Goal: Transaction & Acquisition: Book appointment/travel/reservation

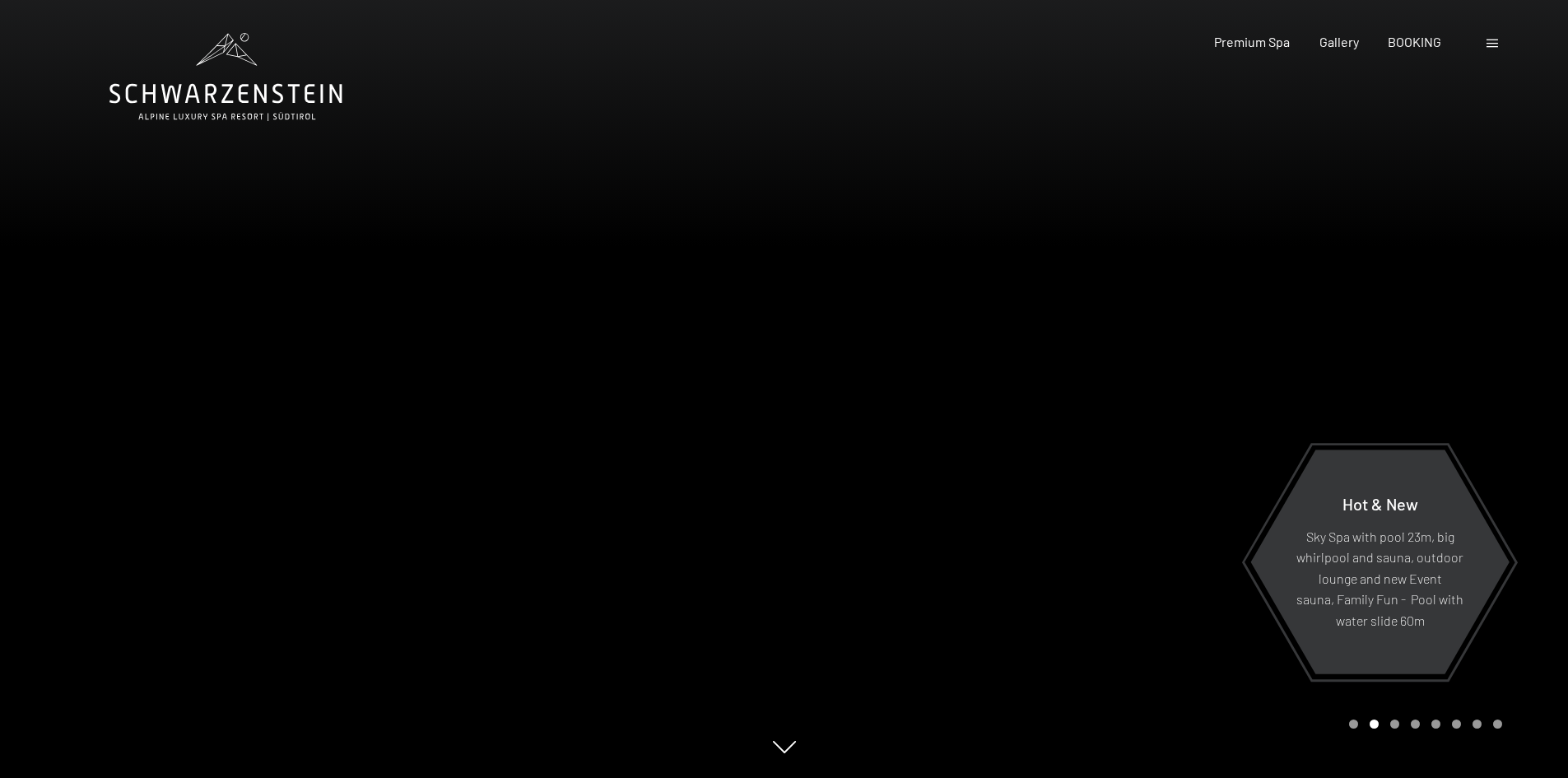
click at [1492, 39] on div at bounding box center [1494, 42] width 16 height 18
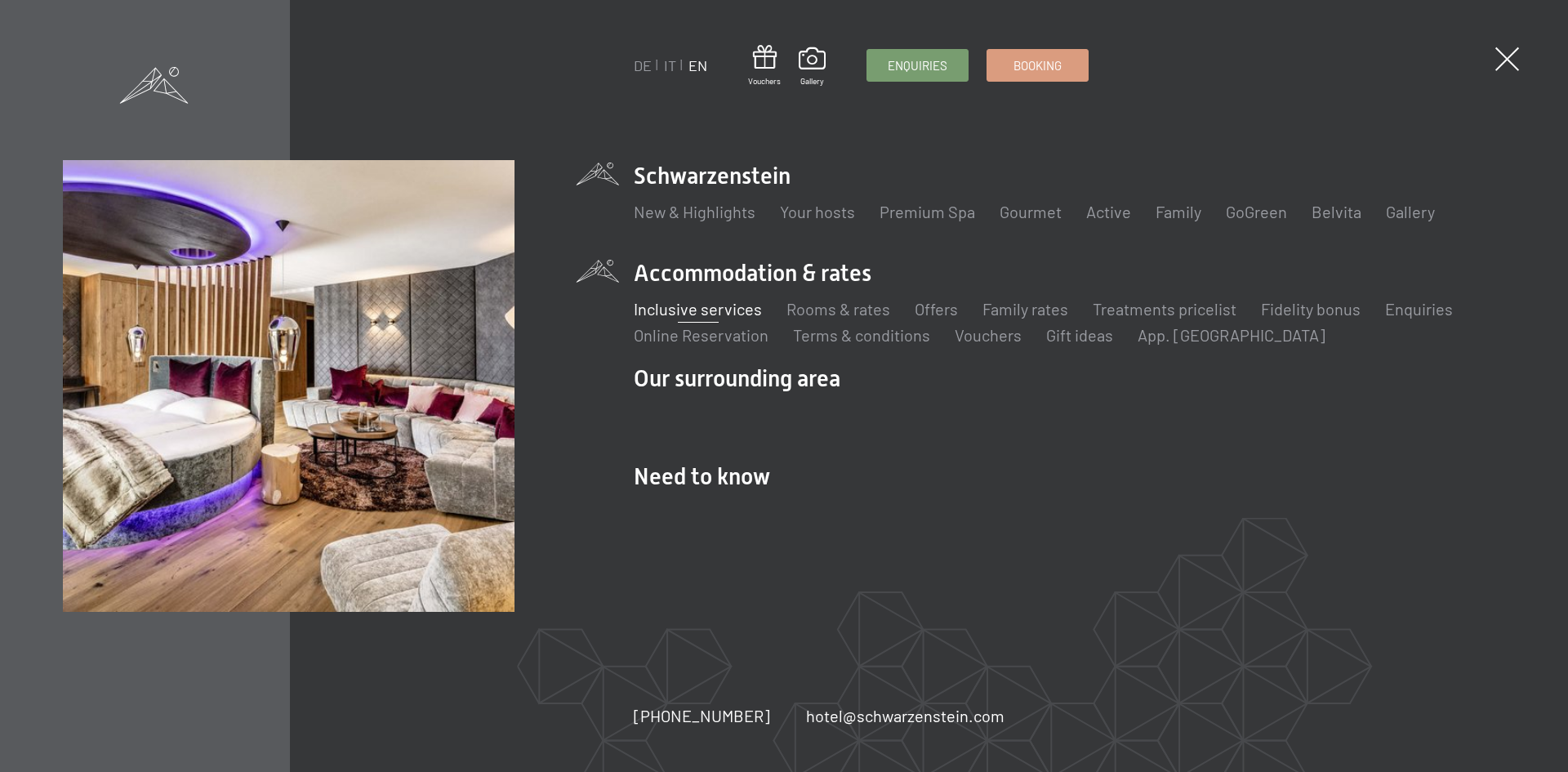
click at [735, 311] on link "Inclusive services" at bounding box center [698, 309] width 128 height 20
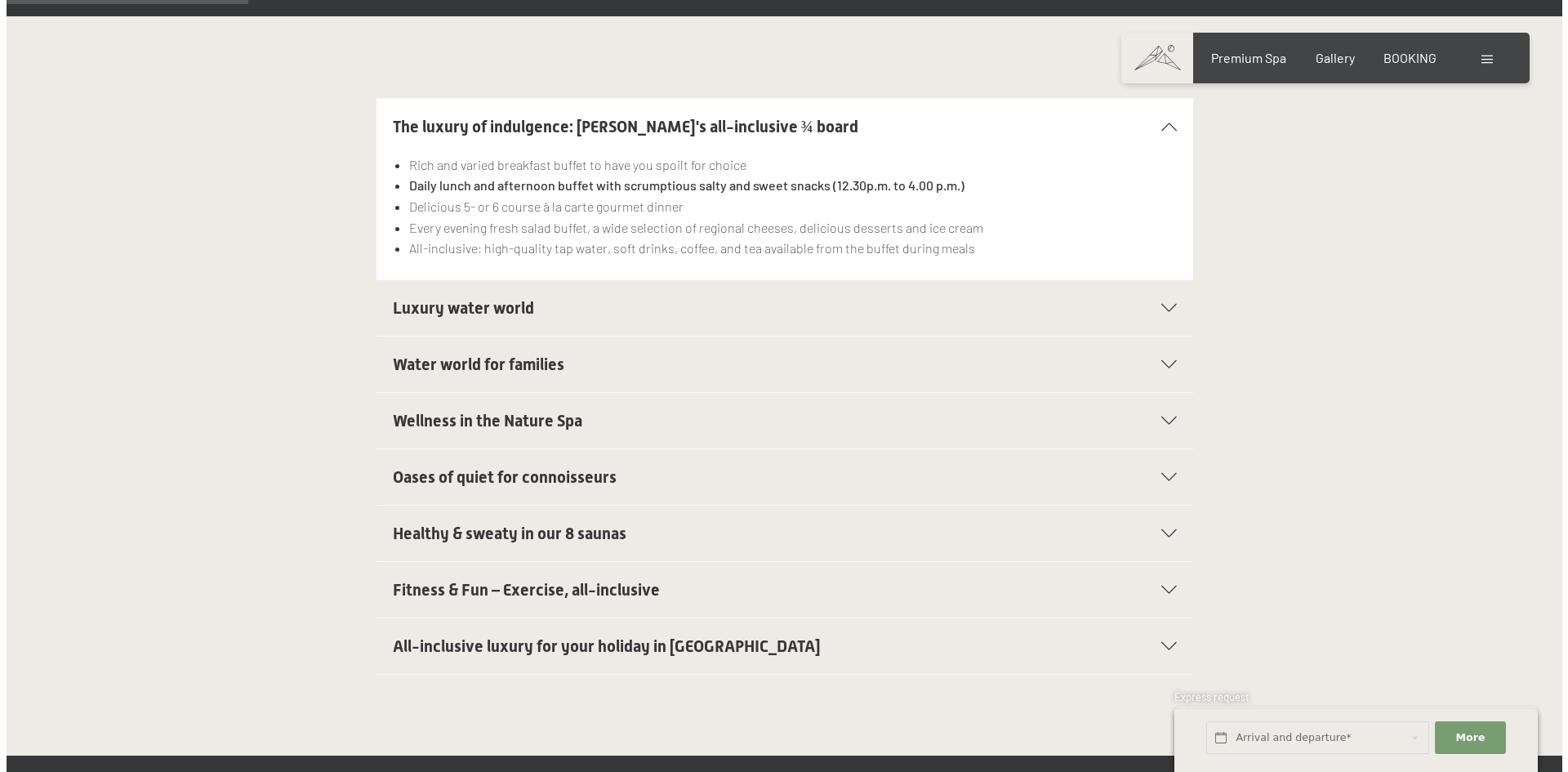
scroll to position [490, 0]
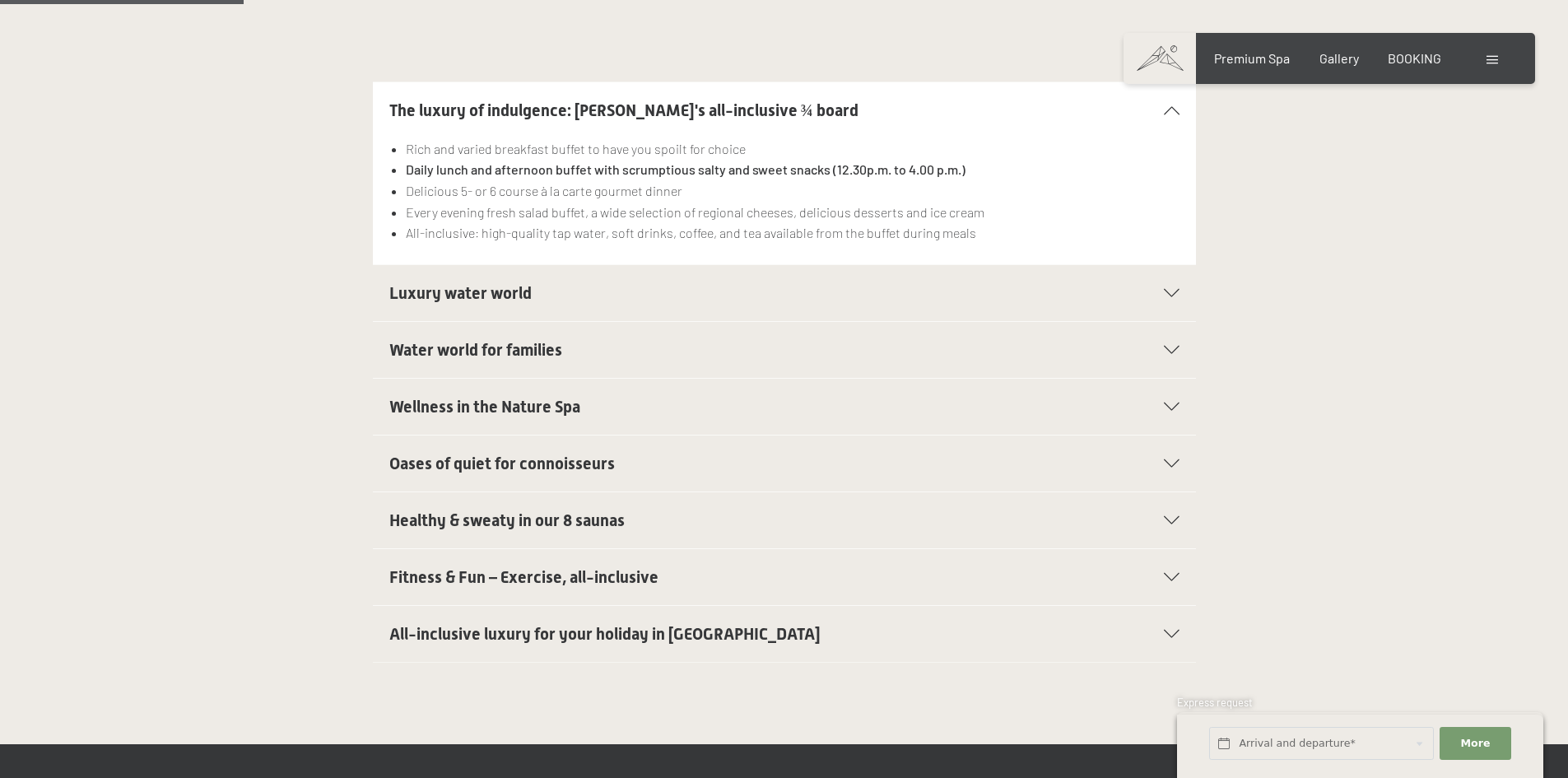
click at [1495, 62] on span at bounding box center [1492, 60] width 12 height 8
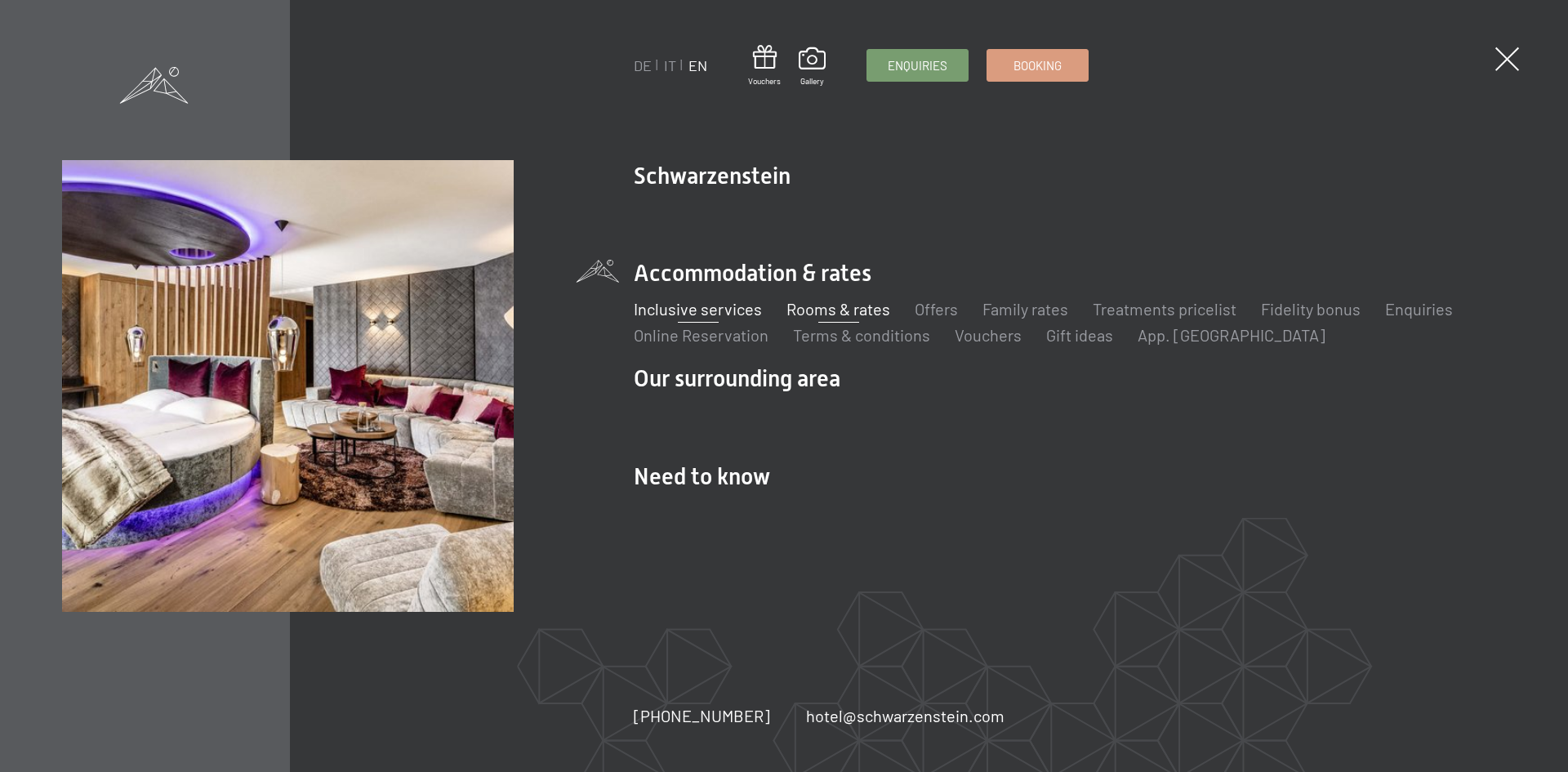
click at [867, 300] on link "Rooms & rates" at bounding box center [838, 309] width 104 height 20
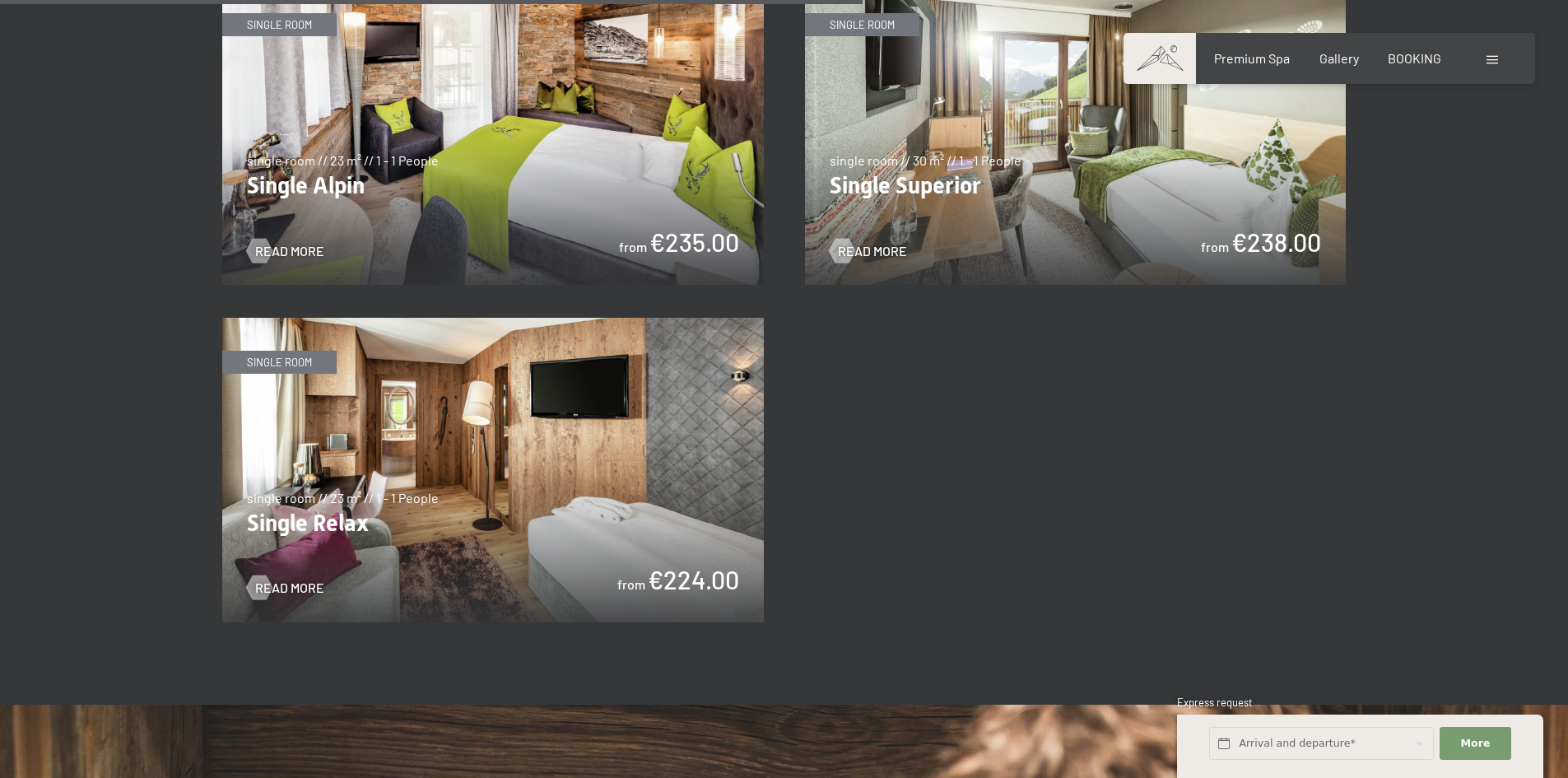
scroll to position [3293, 0]
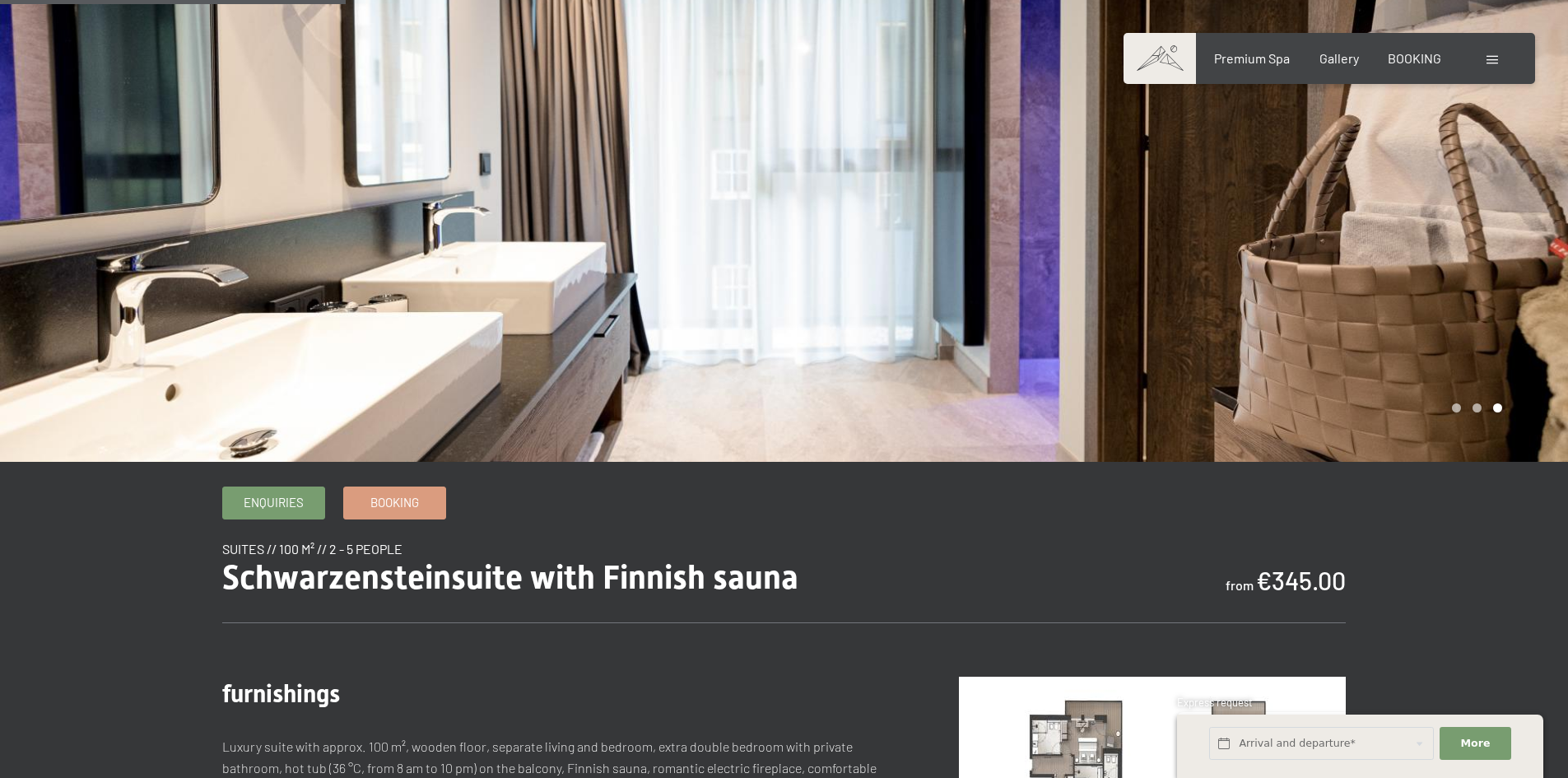
scroll to position [576, 0]
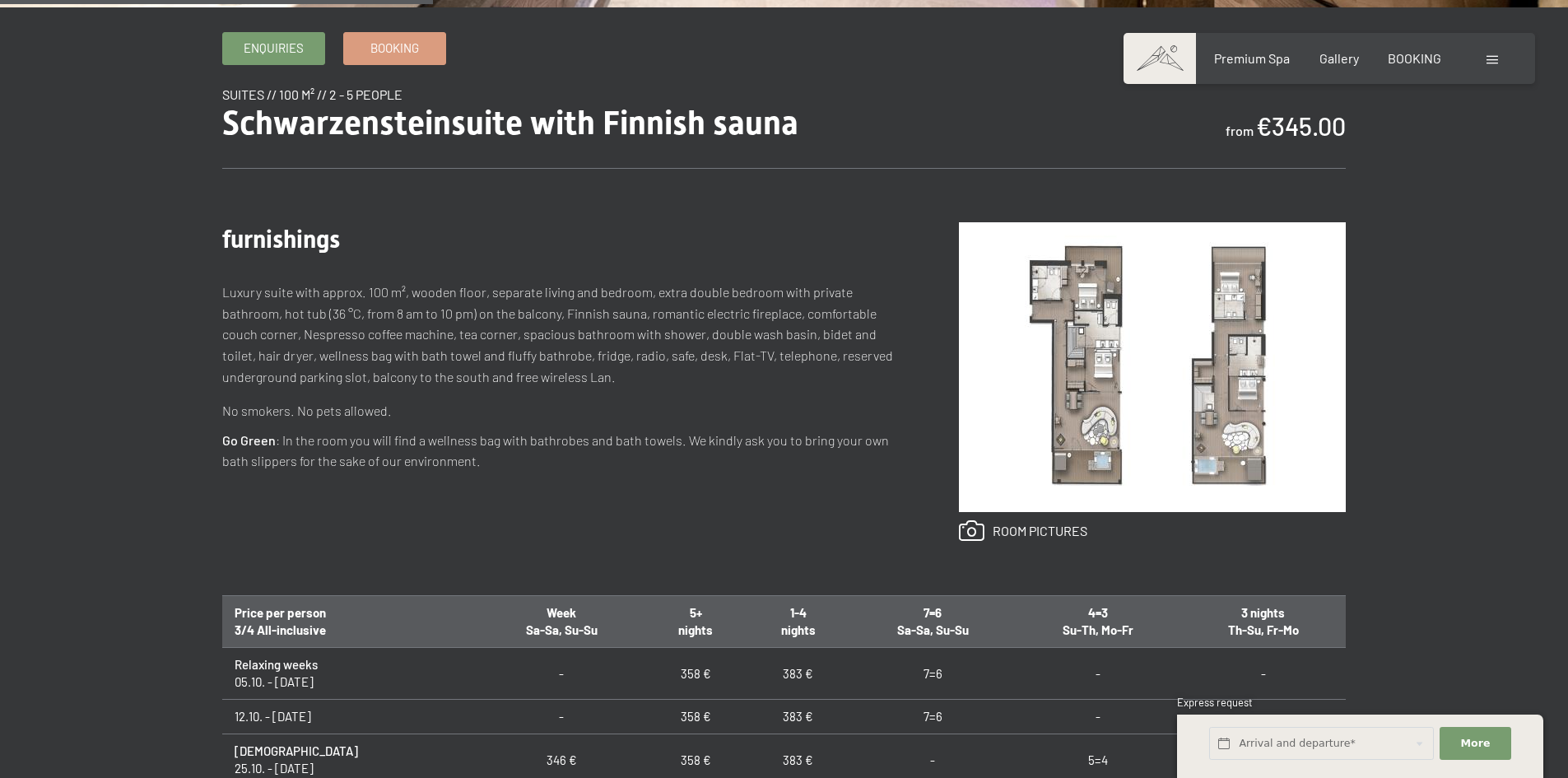
click at [1120, 409] on img at bounding box center [1152, 367] width 387 height 290
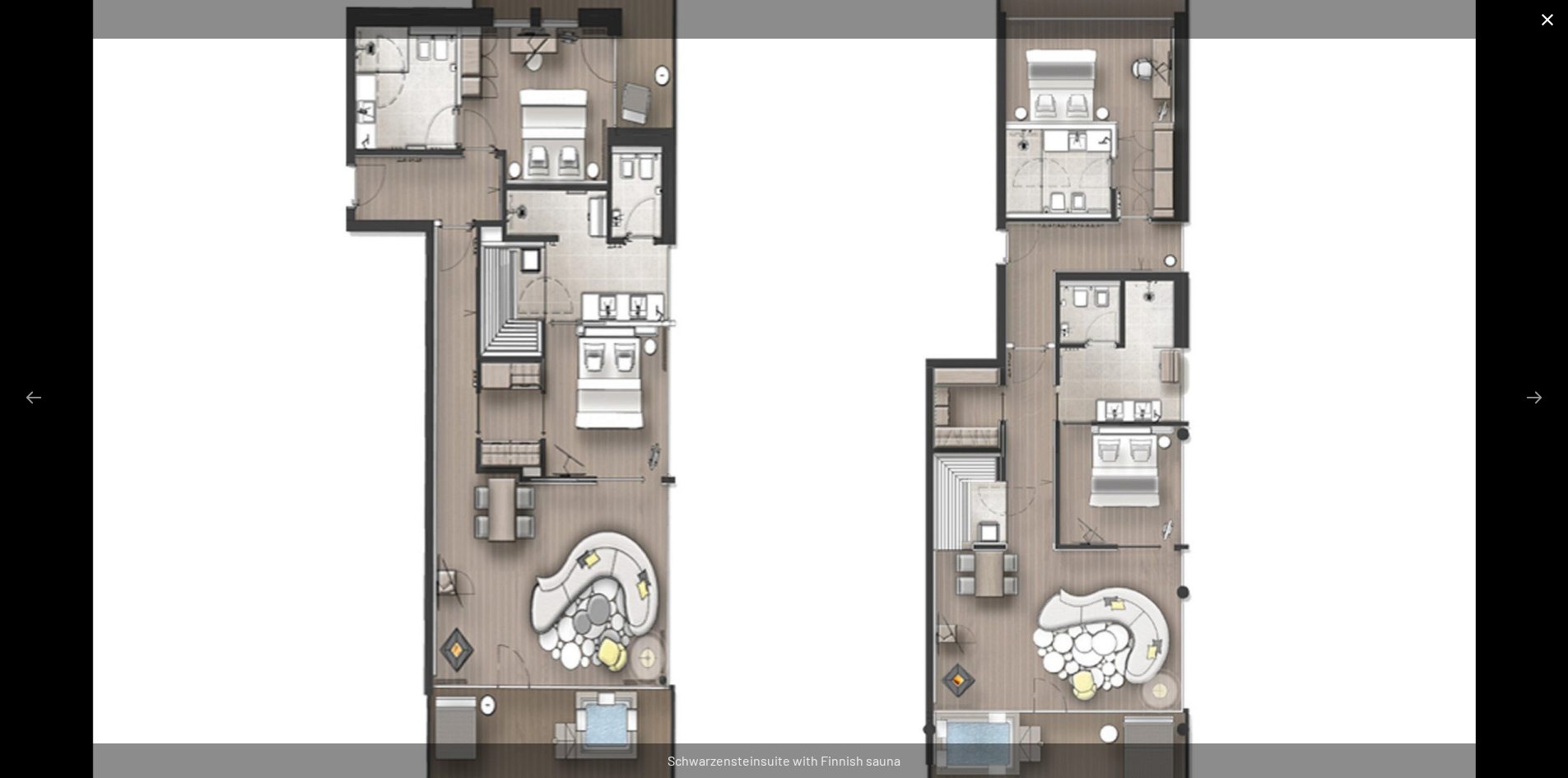
click at [1543, 13] on button "Close gallery" at bounding box center [1547, 19] width 42 height 39
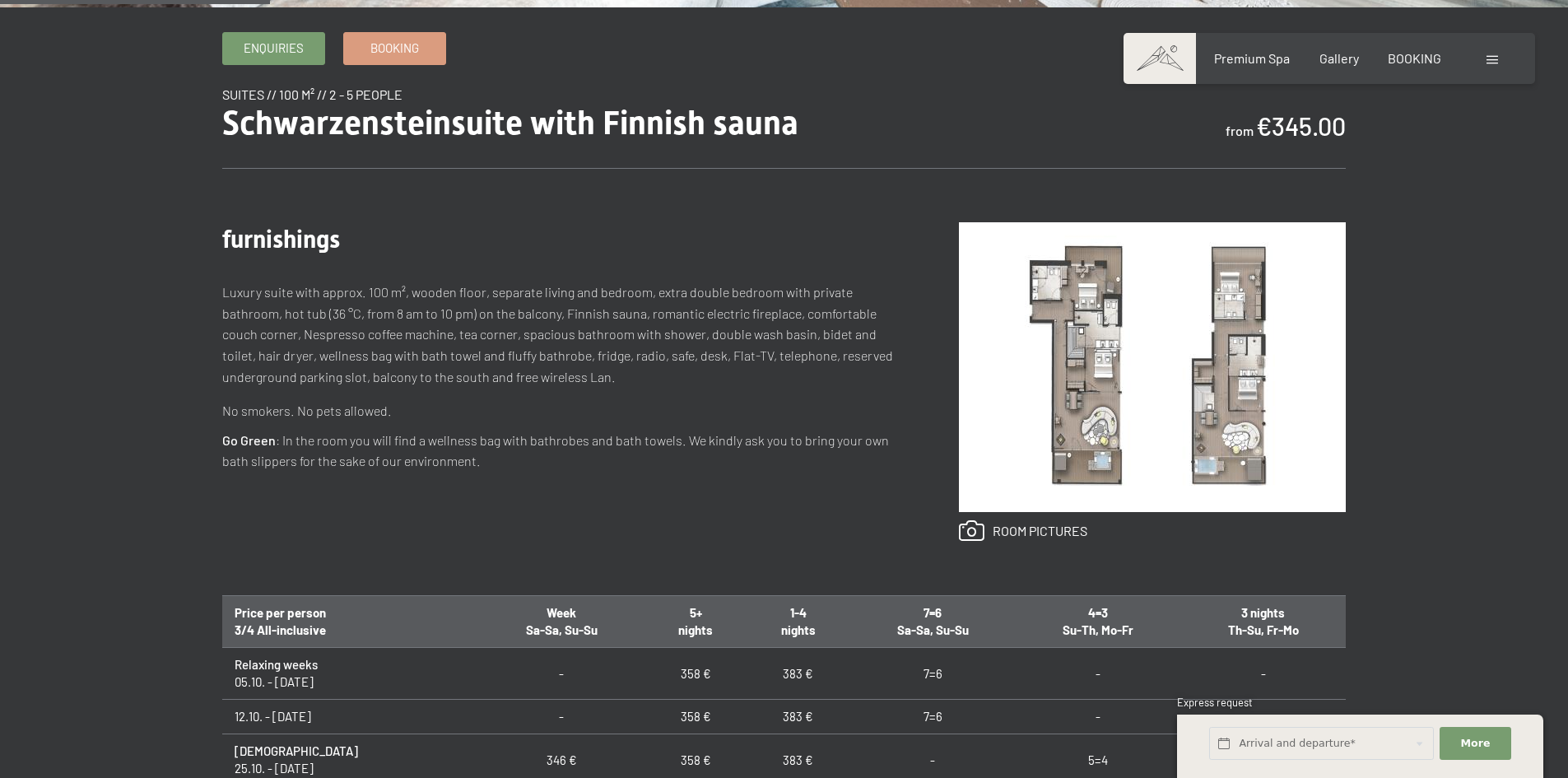
scroll to position [0, 0]
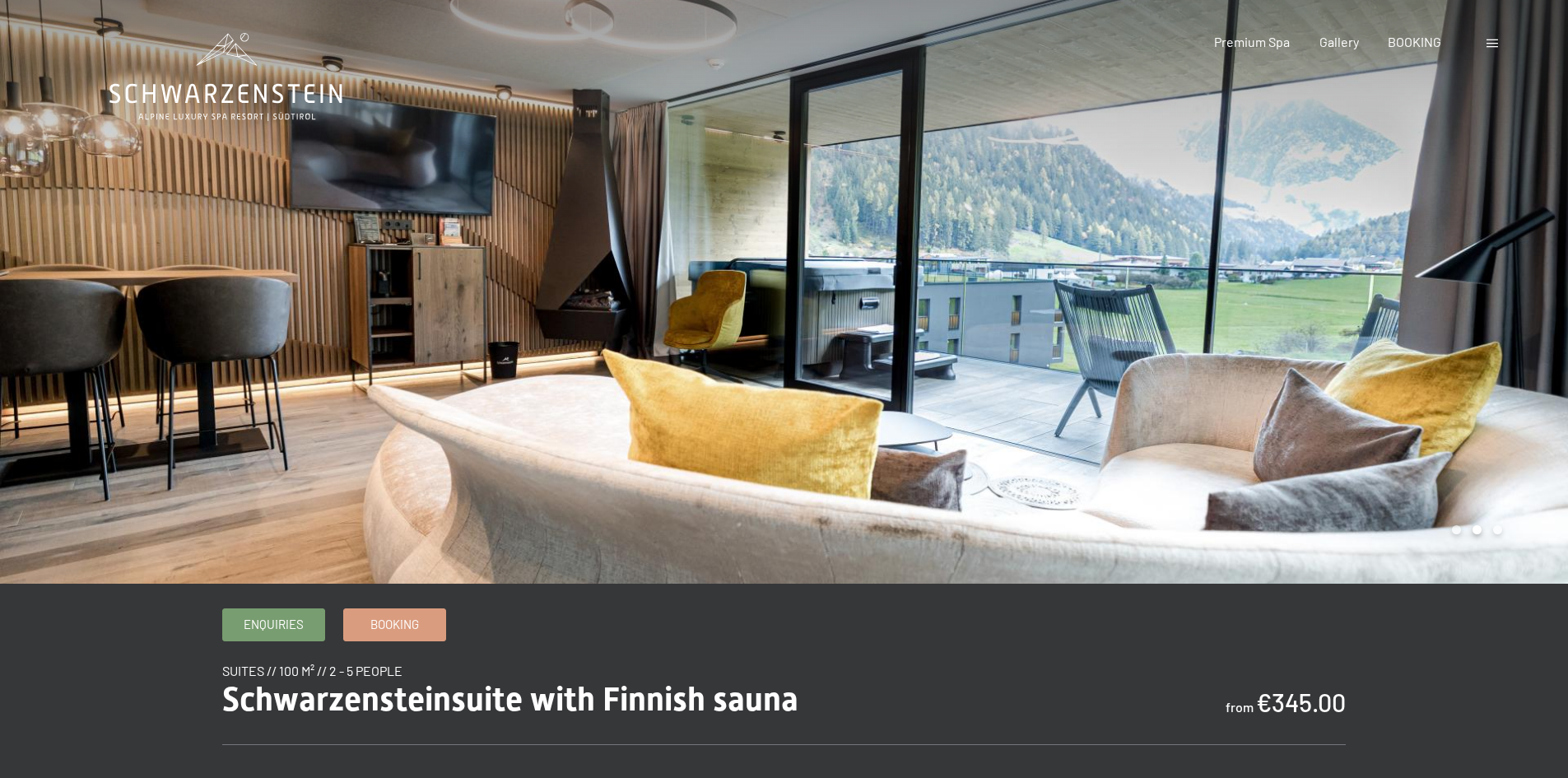
click at [1480, 366] on div at bounding box center [1176, 291] width 784 height 584
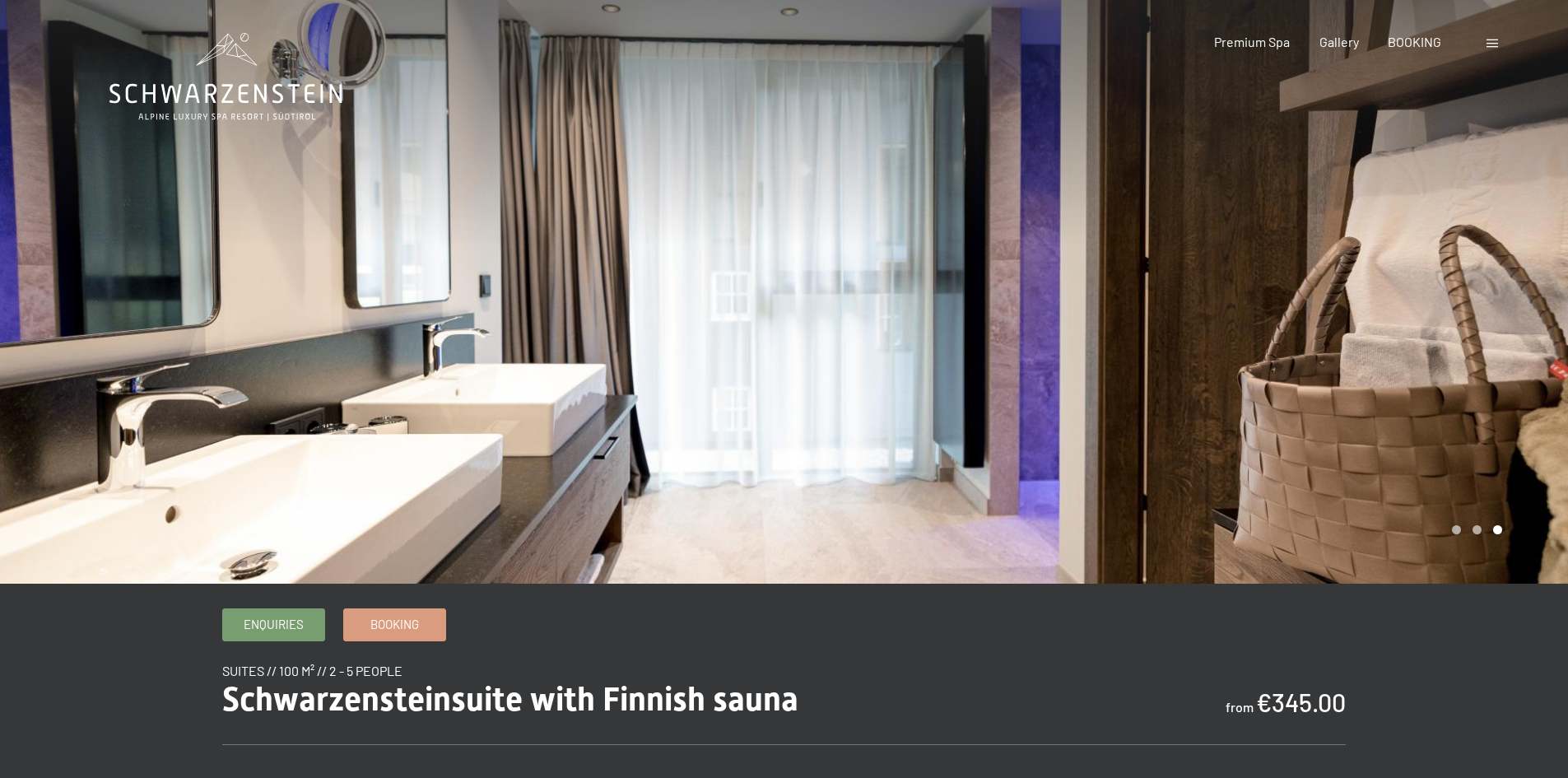
click at [1479, 355] on div at bounding box center [1176, 291] width 784 height 584
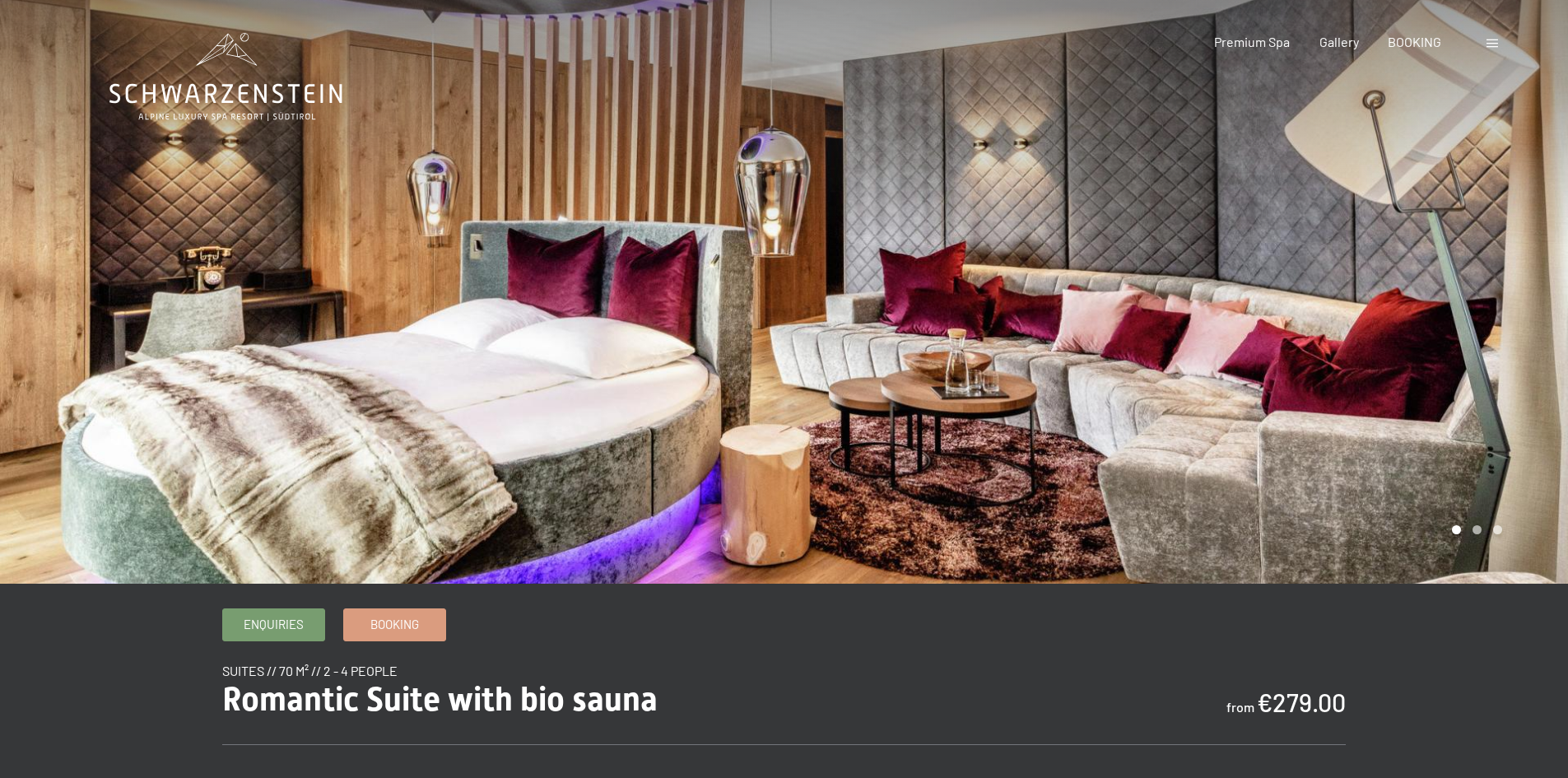
click at [1408, 319] on div at bounding box center [1176, 291] width 784 height 584
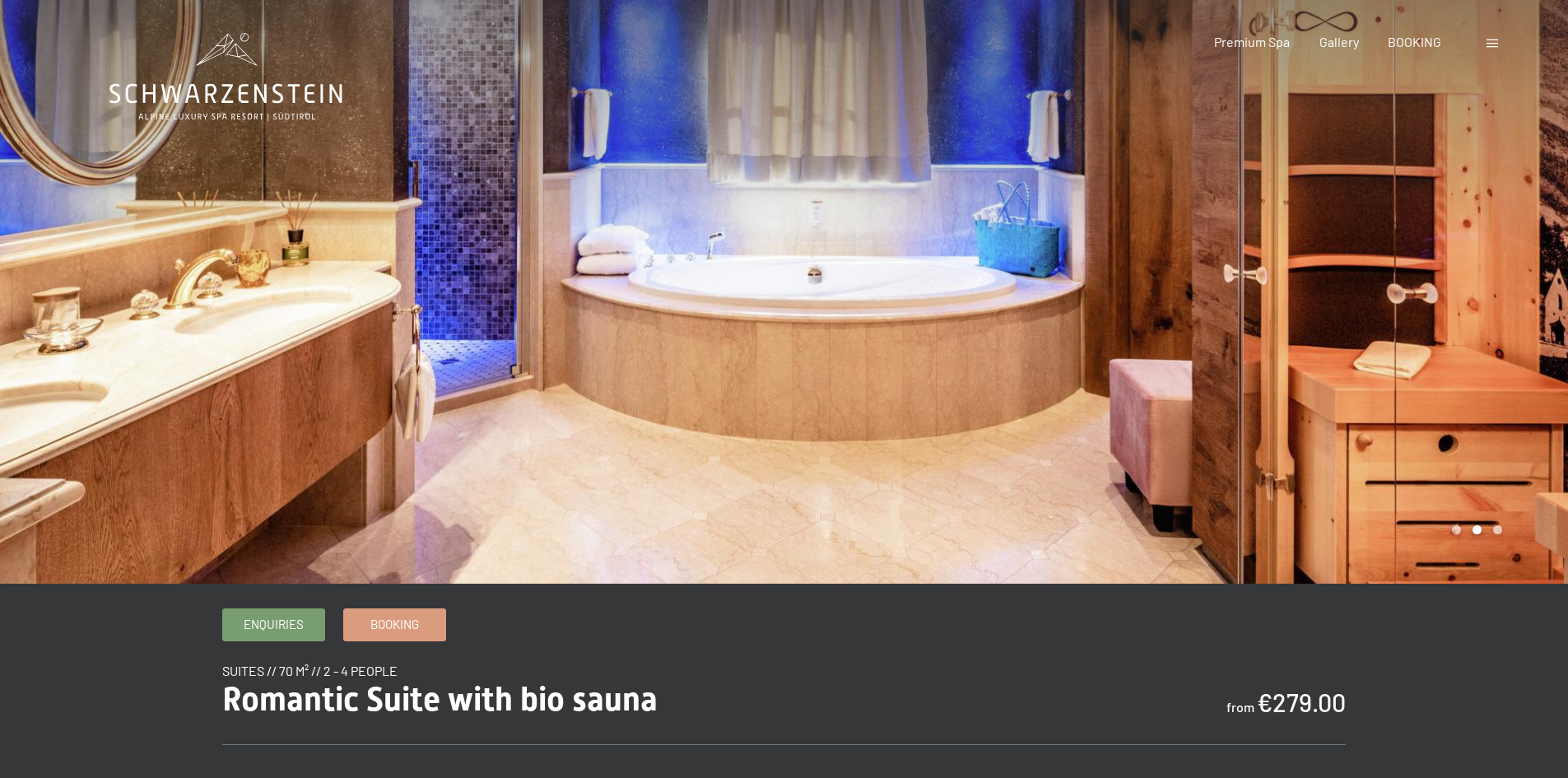
click at [1406, 311] on div at bounding box center [1176, 291] width 784 height 584
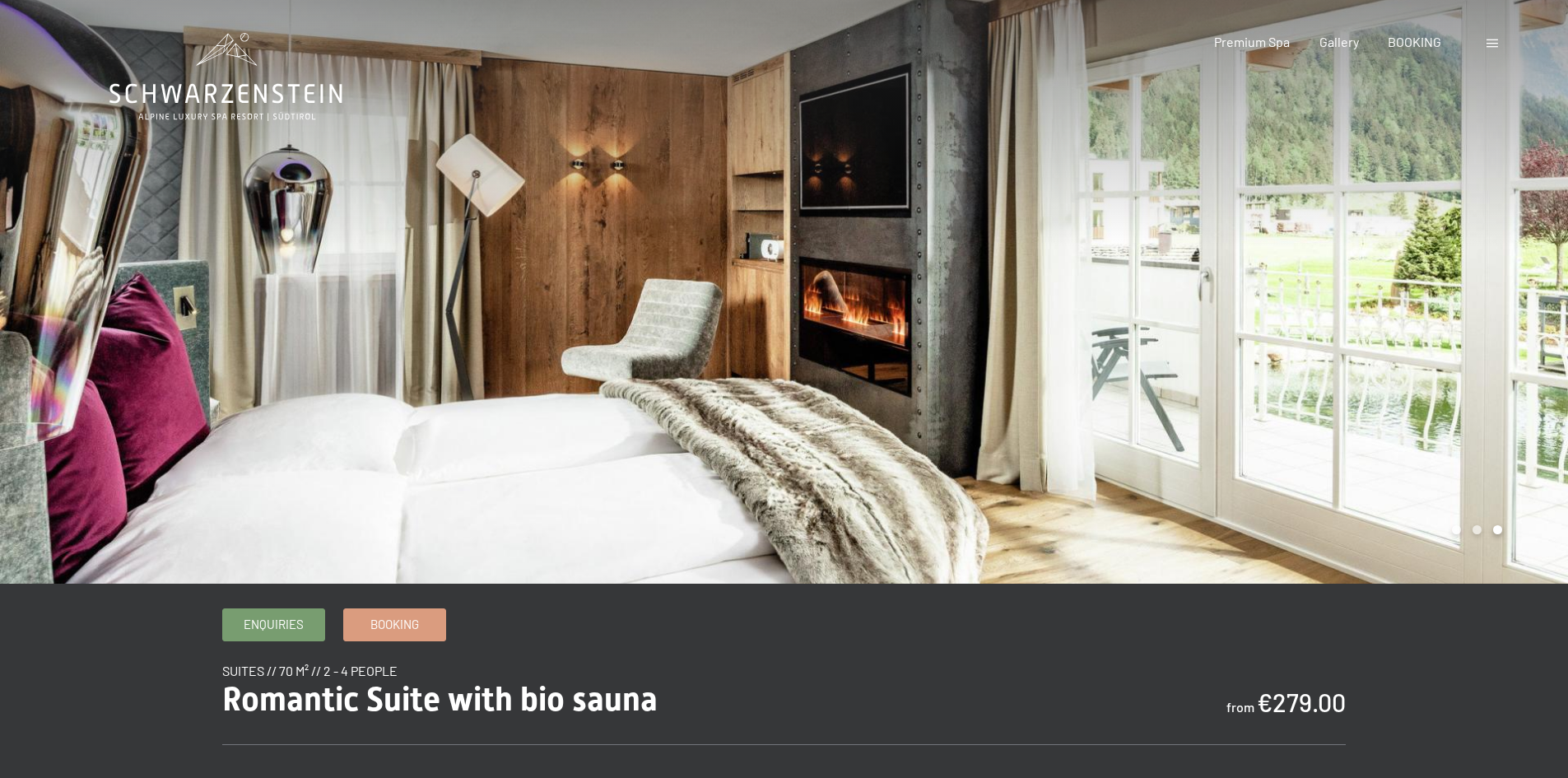
click at [1406, 311] on div at bounding box center [1176, 291] width 784 height 584
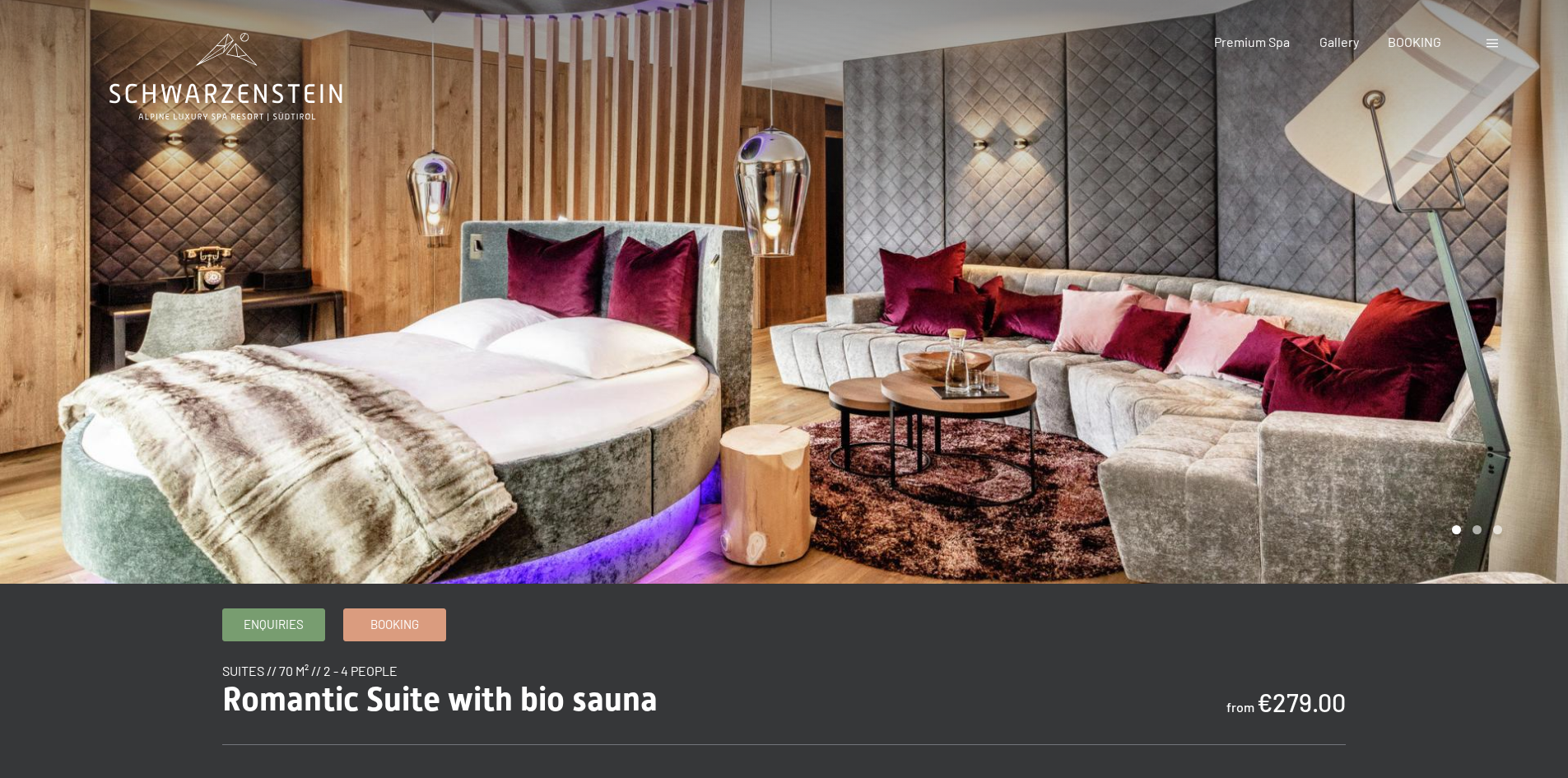
click at [1406, 311] on div at bounding box center [1176, 291] width 784 height 584
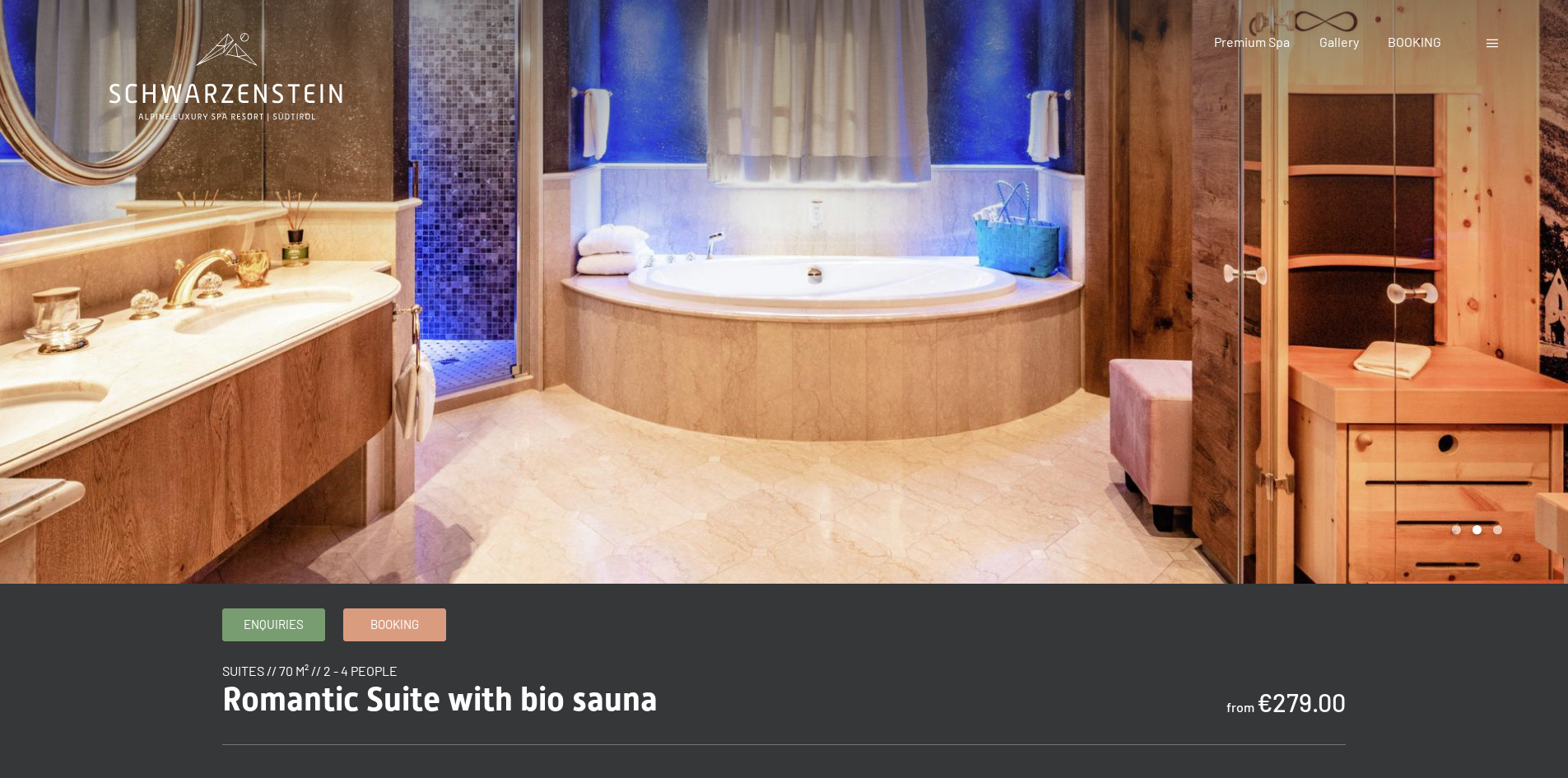
click at [1330, 402] on div at bounding box center [1176, 291] width 784 height 584
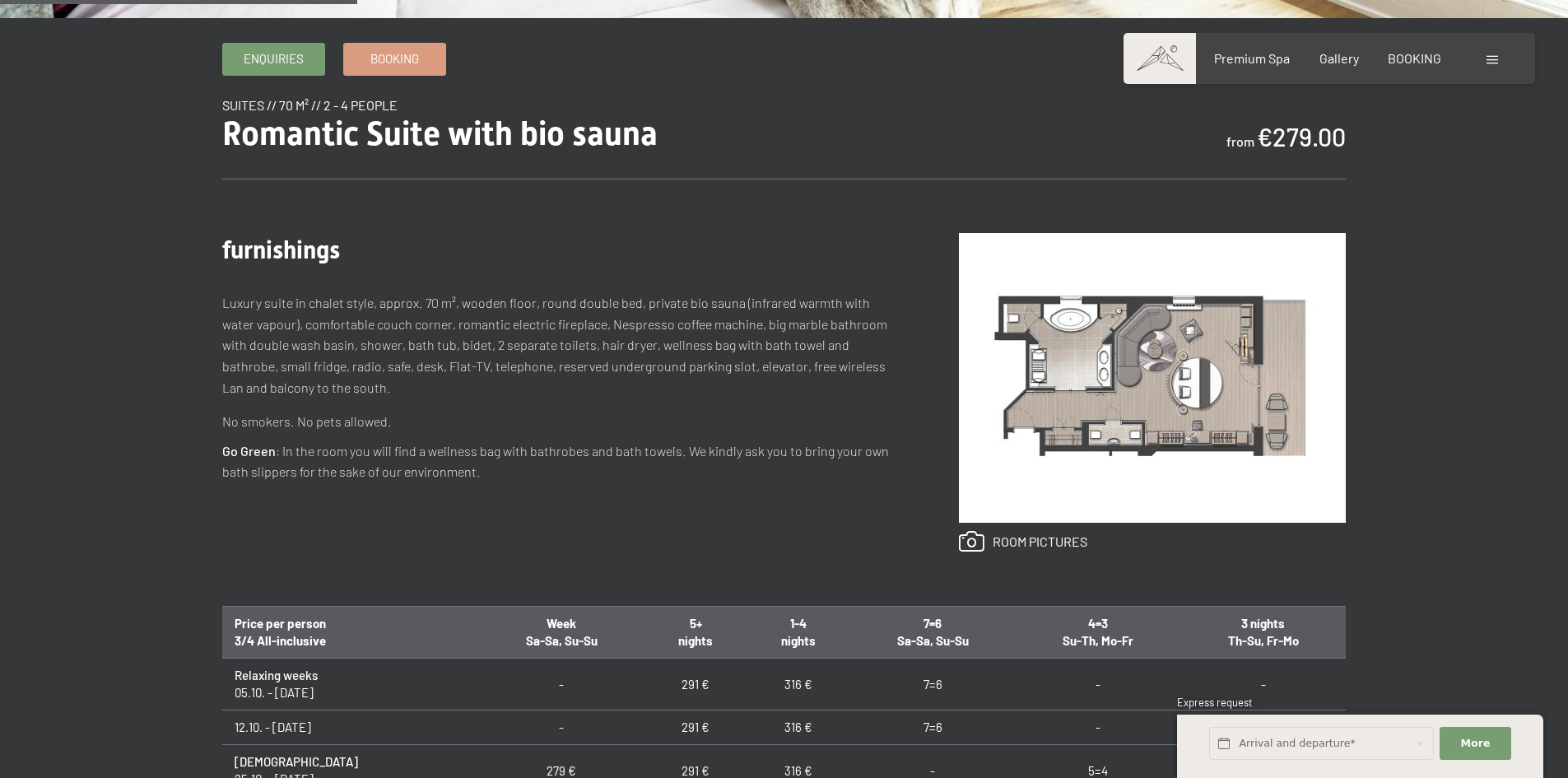
scroll to position [576, 0]
